Goal: Task Accomplishment & Management: Manage account settings

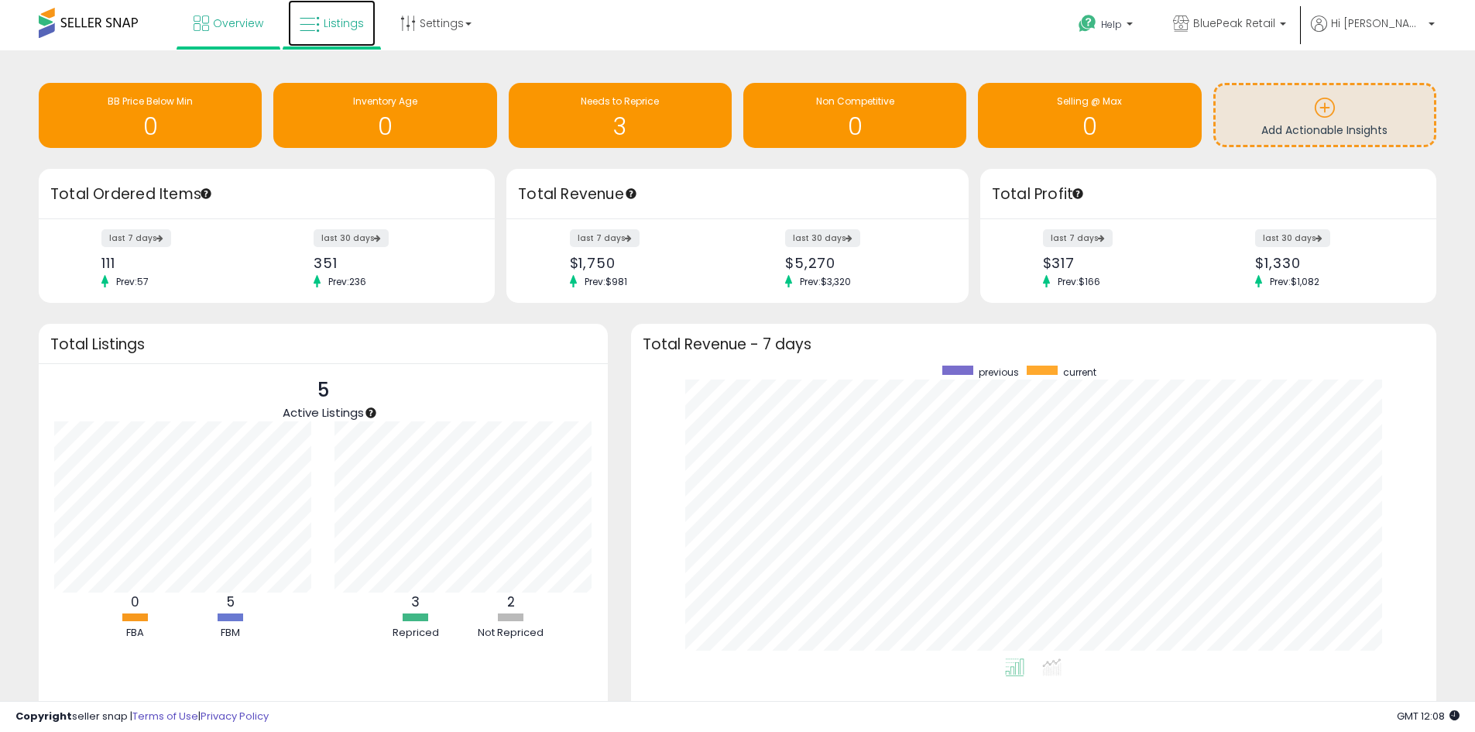
click at [341, 37] on link "Listings" at bounding box center [332, 23] width 88 height 46
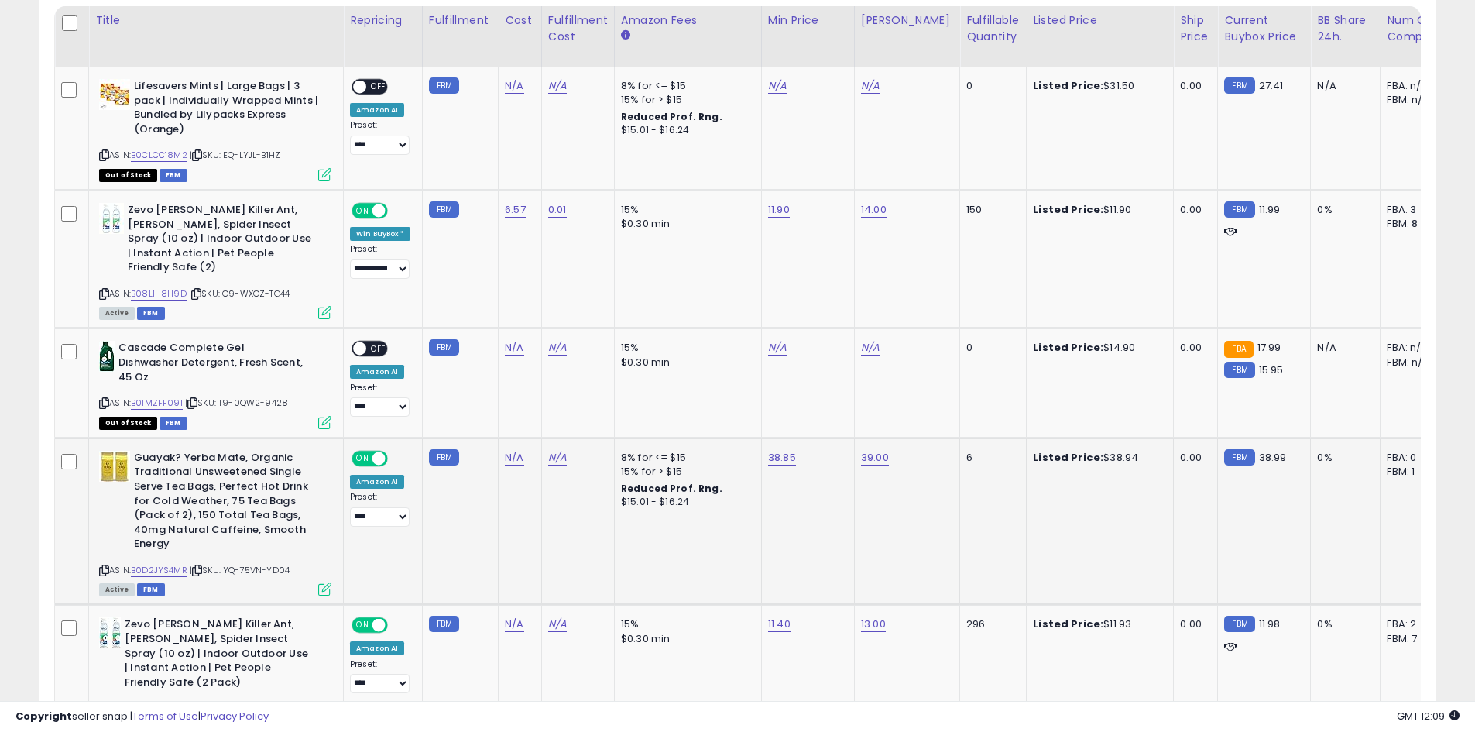
scroll to position [697, 0]
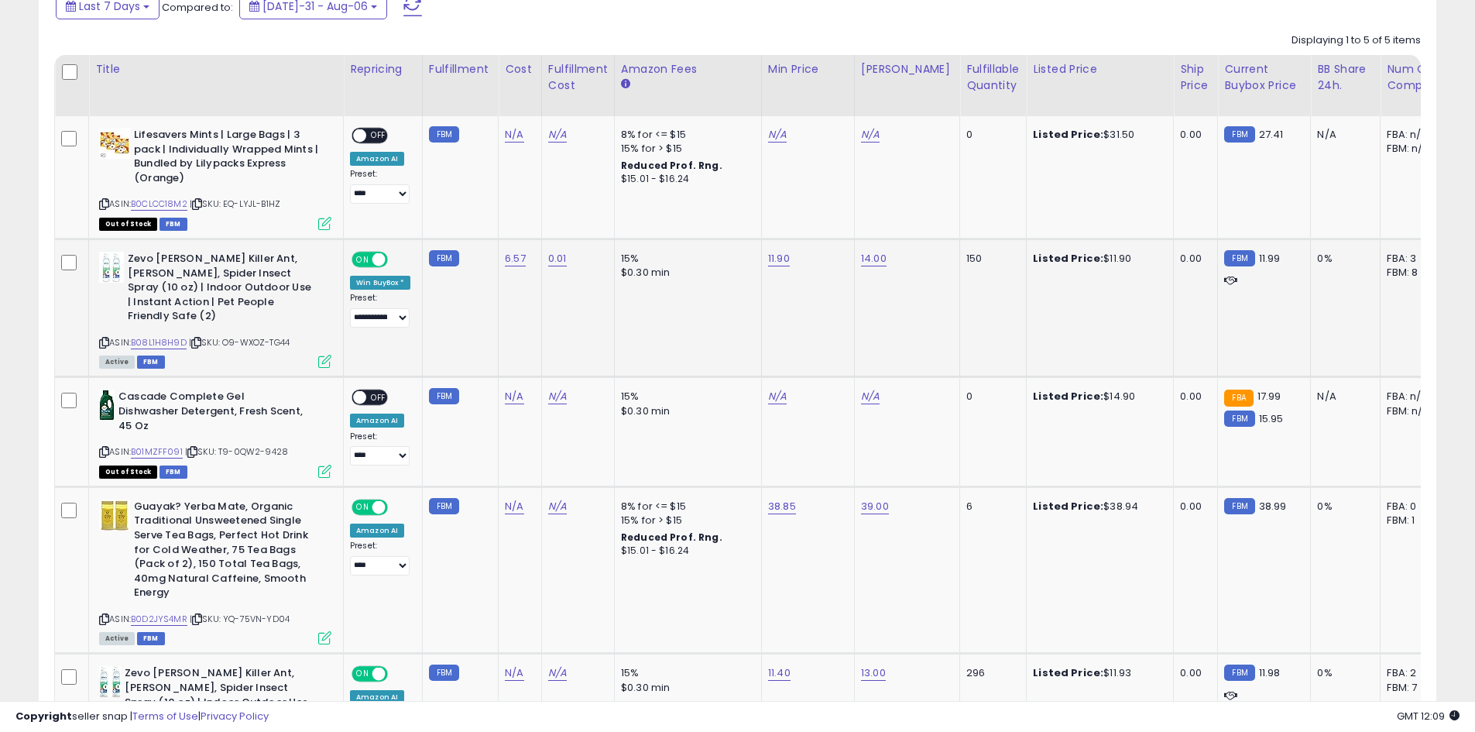
click at [197, 338] on icon at bounding box center [196, 342] width 10 height 9
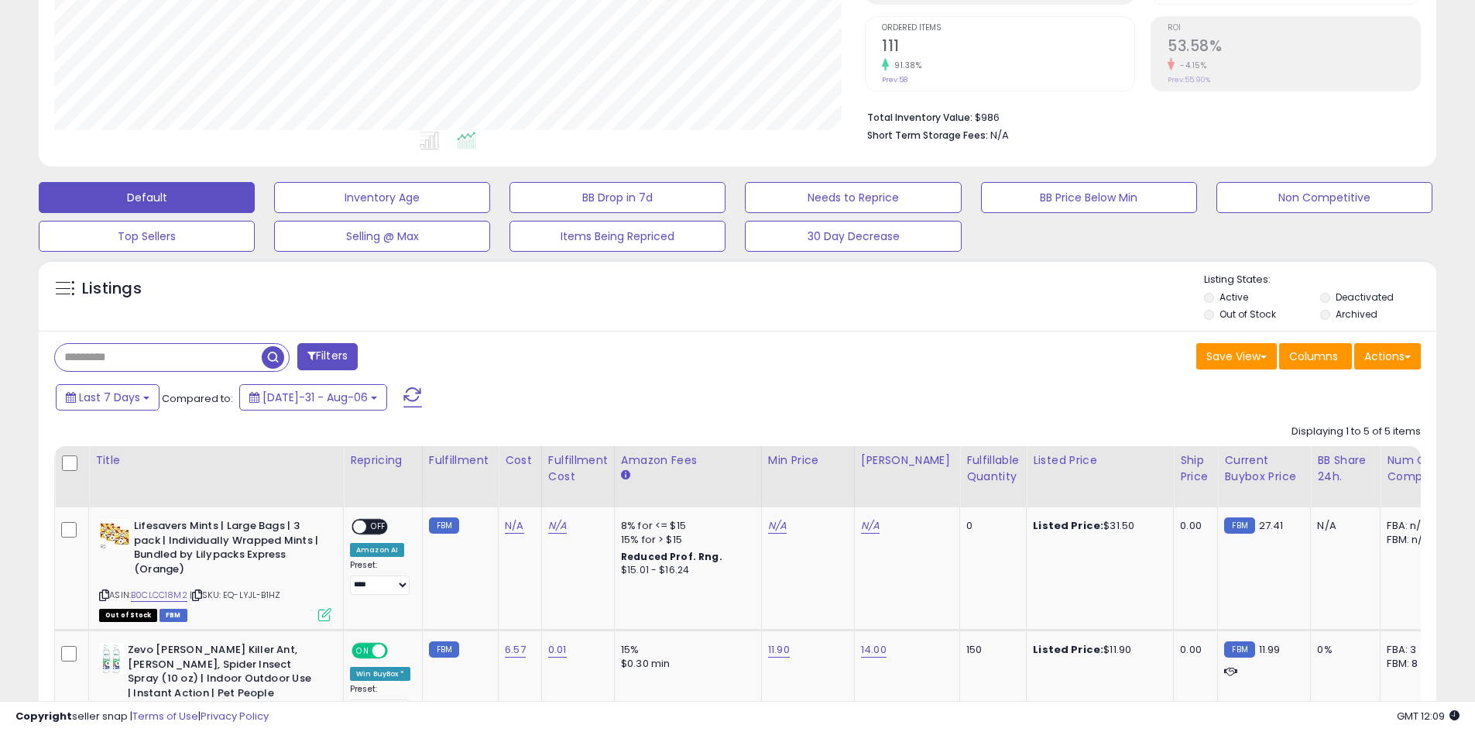
scroll to position [0, 0]
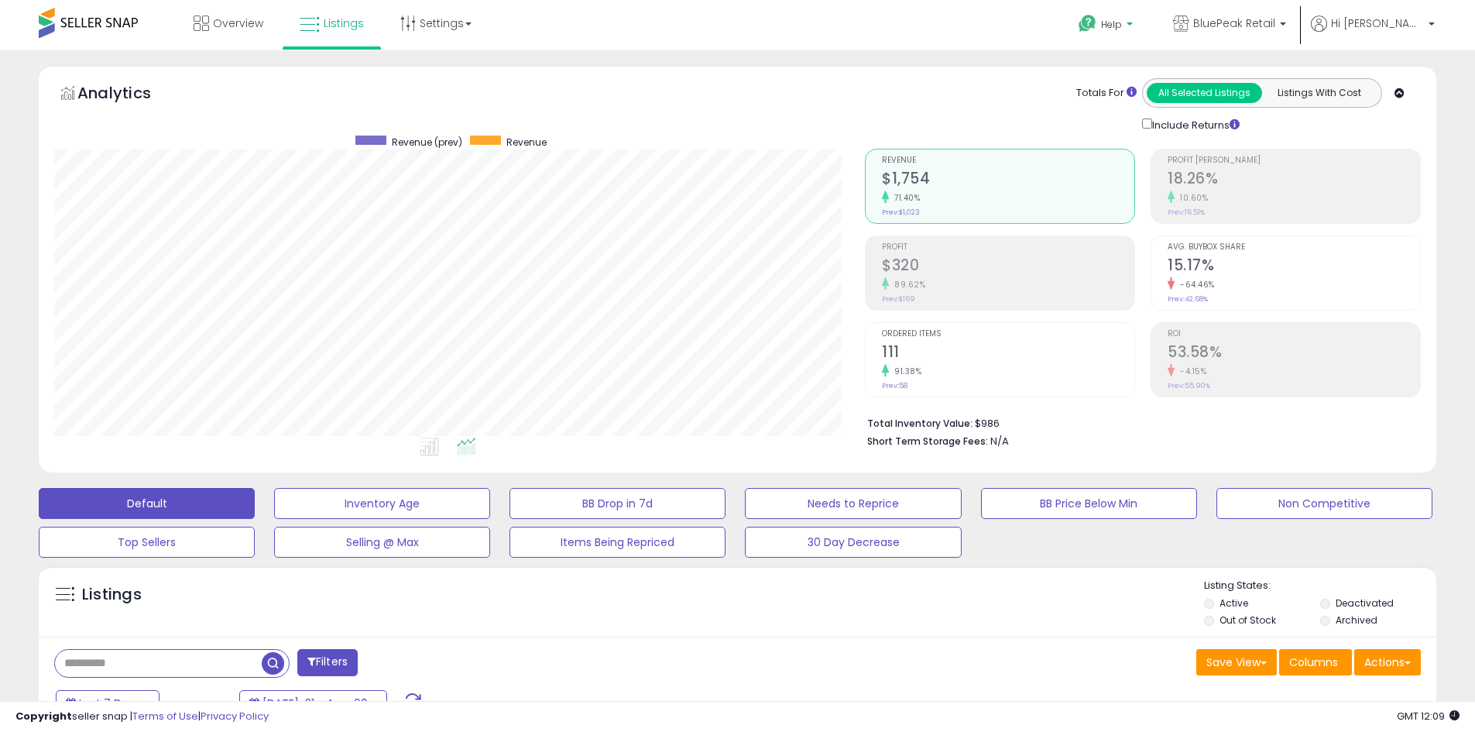
click at [1137, 31] on p "Help" at bounding box center [1107, 26] width 59 height 17
click at [1258, 26] on span "BluePeak Retail" at bounding box center [1234, 22] width 82 height 15
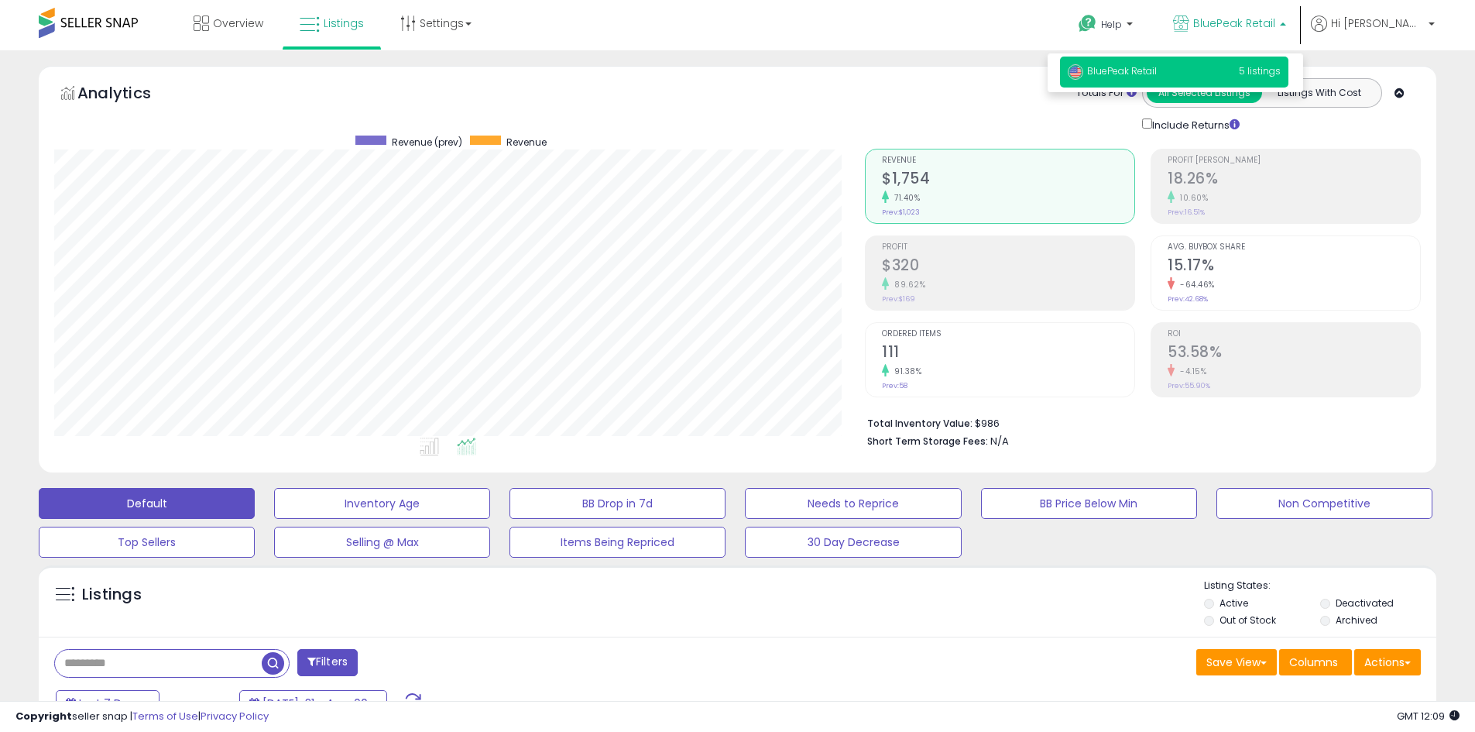
click at [1258, 26] on span "BluePeak Retail" at bounding box center [1234, 22] width 82 height 15
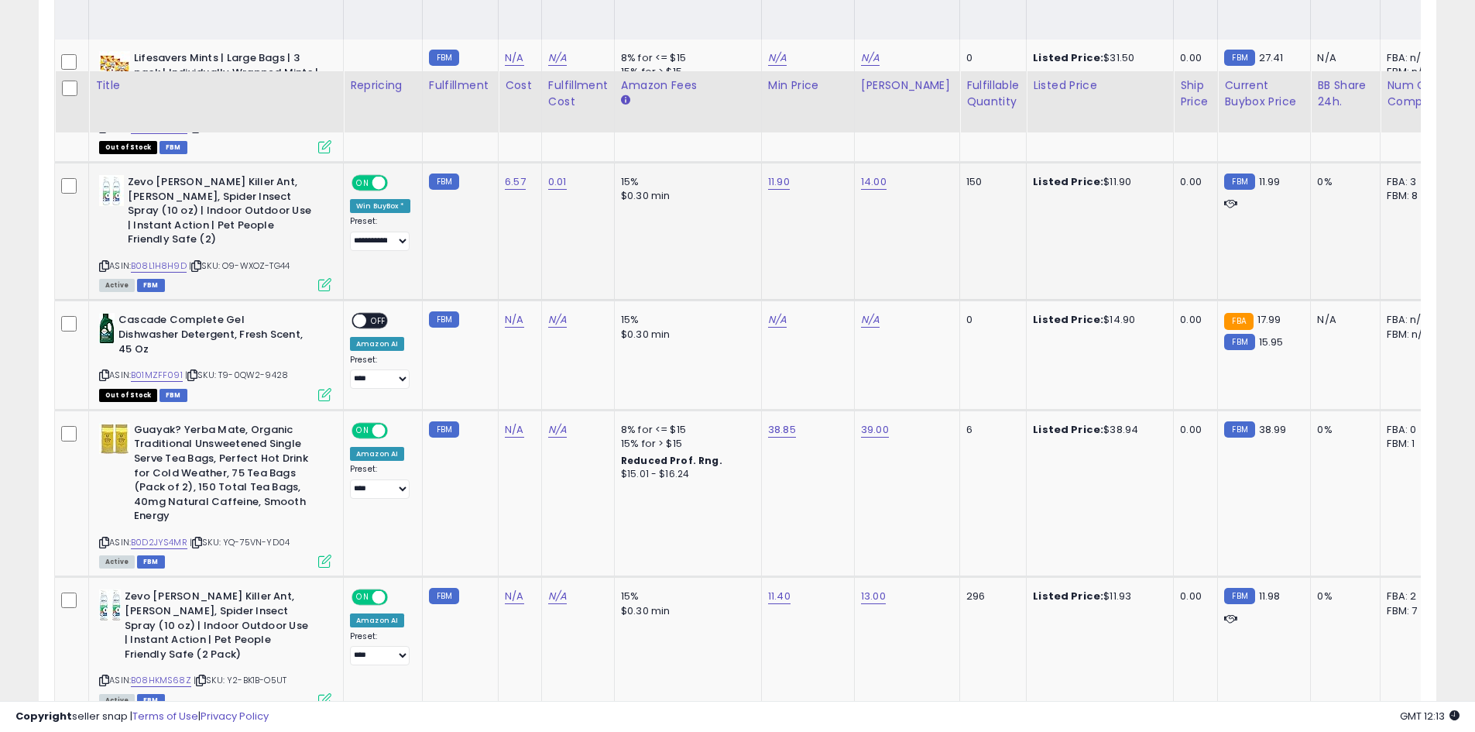
scroll to position [769, 0]
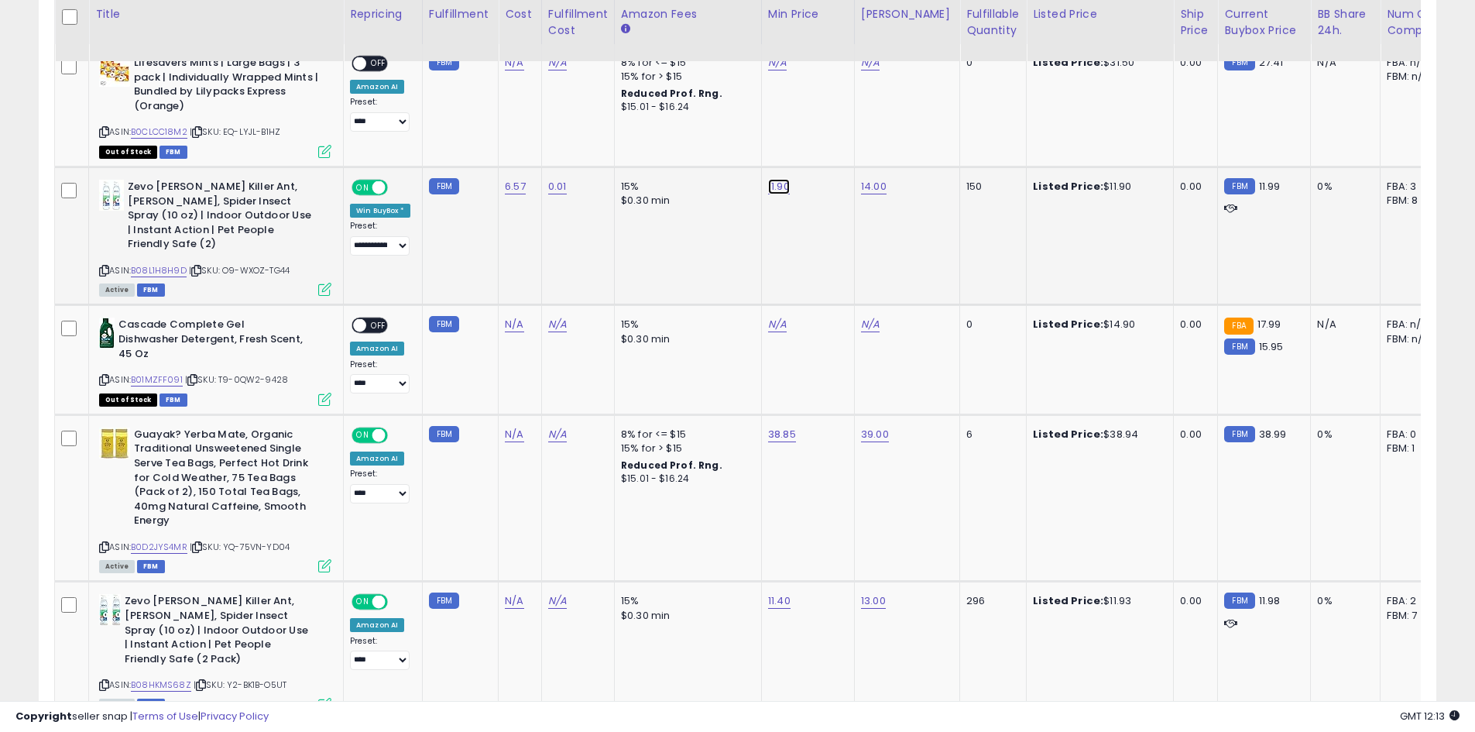
click at [770, 70] on link "11.90" at bounding box center [777, 62] width 19 height 15
type input "*****"
click at [832, 137] on button "submit" at bounding box center [819, 147] width 26 height 23
click at [593, 233] on td "0.01" at bounding box center [577, 236] width 73 height 138
